Goal: Task Accomplishment & Management: Manage account settings

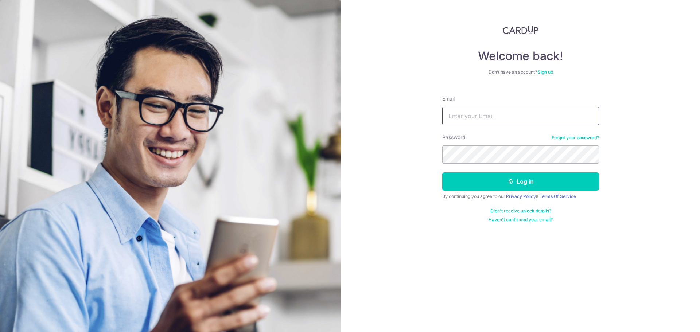
click at [485, 115] on input "Email" at bounding box center [520, 116] width 157 height 18
type input "[EMAIL_ADDRESS][DOMAIN_NAME]"
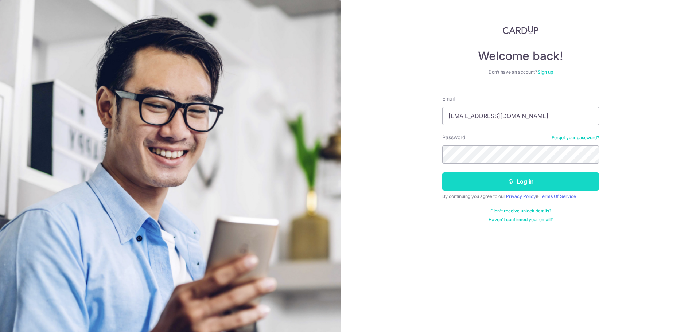
click at [487, 174] on button "Log in" at bounding box center [520, 181] width 157 height 18
